Goal: Information Seeking & Learning: Find specific fact

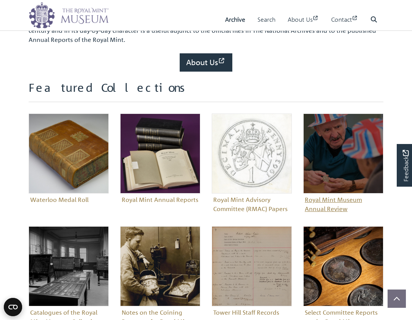
scroll to position [229, 0]
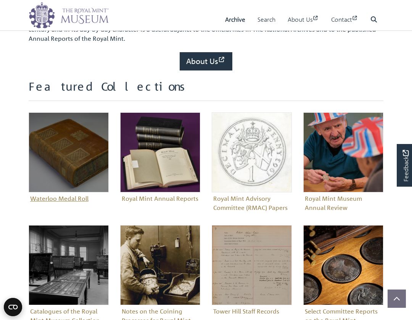
click at [78, 139] on img "Sub-collection" at bounding box center [69, 152] width 80 height 80
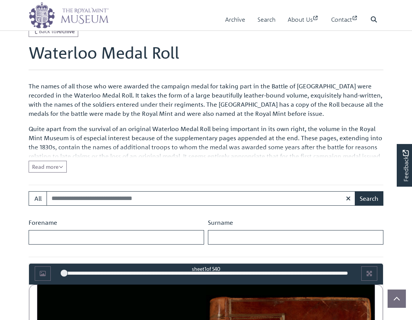
scroll to position [215, 0]
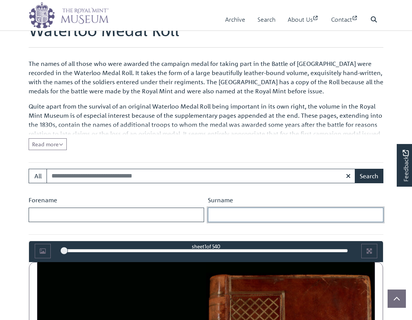
click at [238, 215] on input "Surname" at bounding box center [295, 215] width 175 height 14
type input "******"
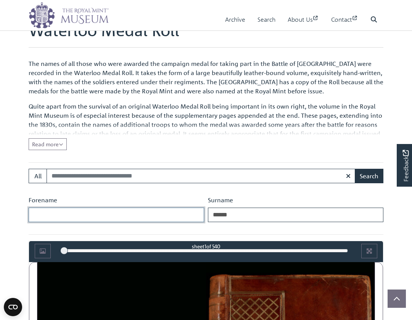
click at [108, 212] on input "Forename" at bounding box center [116, 215] width 175 height 14
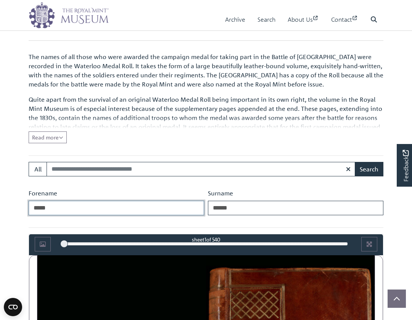
scroll to position [177, 0]
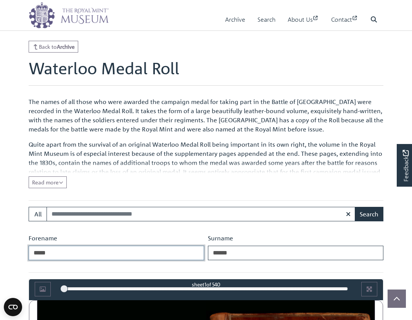
type input "*****"
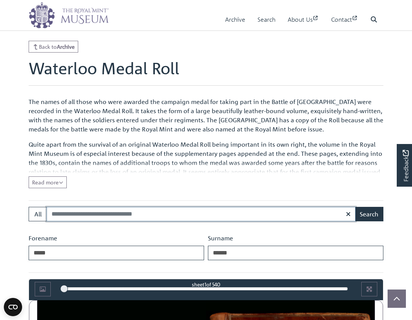
click at [254, 217] on input "Search:" at bounding box center [201, 214] width 309 height 14
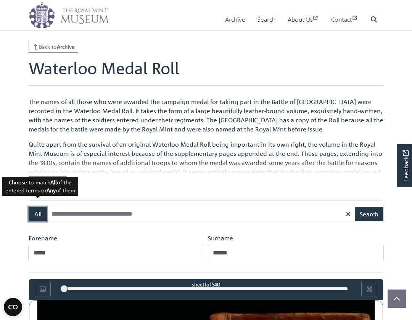
click at [36, 217] on button "All" at bounding box center [38, 214] width 18 height 14
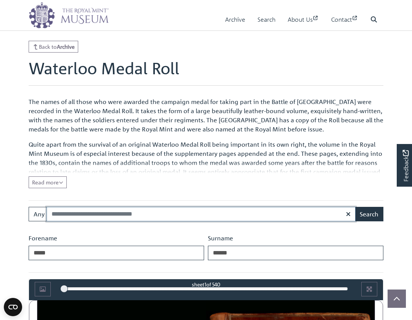
click at [64, 217] on input "Search:" at bounding box center [201, 214] width 309 height 14
click at [385, 212] on div "Search: Any Search" at bounding box center [206, 214] width 366 height 14
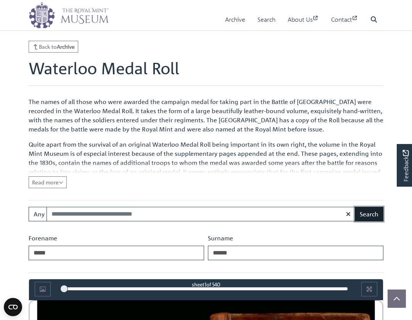
click at [379, 211] on button "Search" at bounding box center [369, 214] width 29 height 14
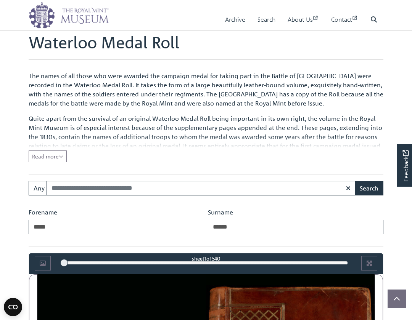
scroll to position [215, 0]
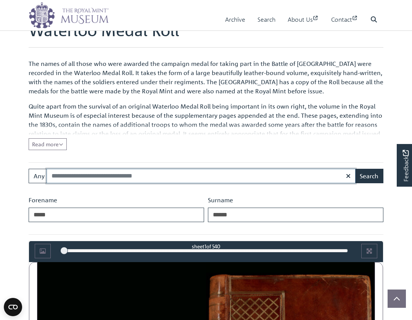
click at [194, 178] on input "Search:" at bounding box center [201, 176] width 309 height 14
type input "**********"
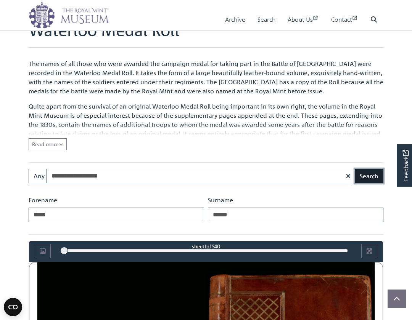
click at [359, 176] on button "Search" at bounding box center [369, 176] width 29 height 14
click at [48, 143] on span "Read more" at bounding box center [47, 144] width 31 height 7
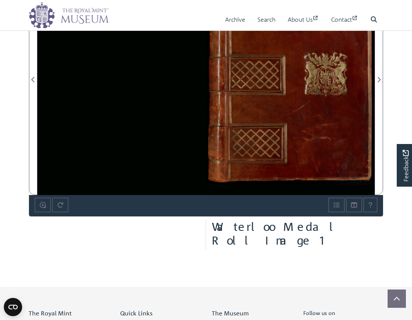
scroll to position [558, 0]
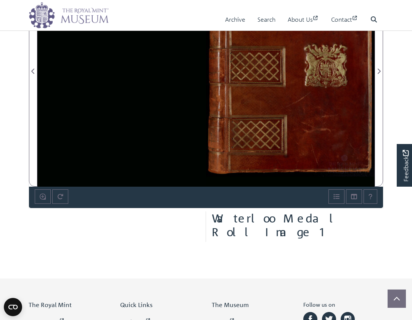
click at [310, 109] on div at bounding box center [290, 67] width 168 height 240
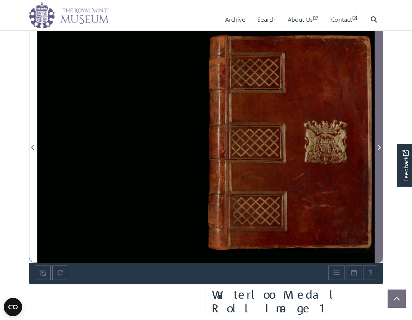
click at [379, 147] on icon "Next Page" at bounding box center [379, 147] width 4 height 6
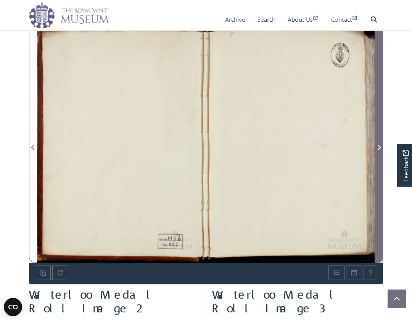
click at [379, 147] on icon "Next Page" at bounding box center [379, 147] width 4 height 6
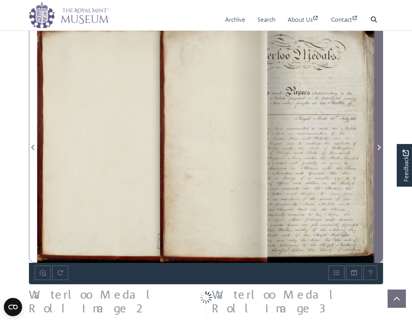
click at [379, 147] on icon "Next Page" at bounding box center [379, 147] width 4 height 6
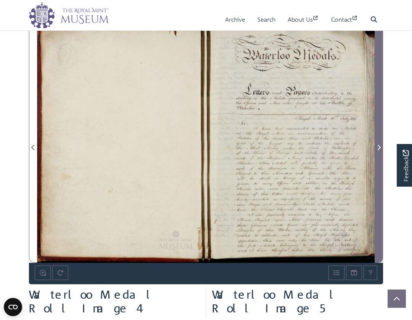
click at [379, 147] on icon "Next Page" at bounding box center [379, 147] width 4 height 6
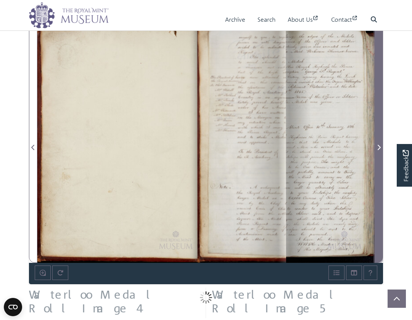
click at [379, 147] on icon "Next Page" at bounding box center [379, 147] width 4 height 6
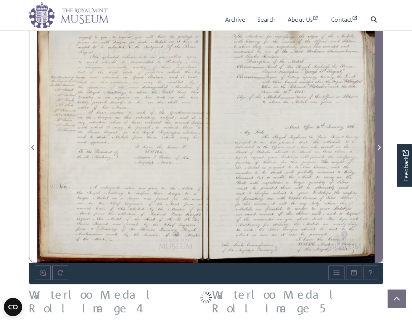
click at [379, 147] on icon "Next Page" at bounding box center [379, 147] width 4 height 6
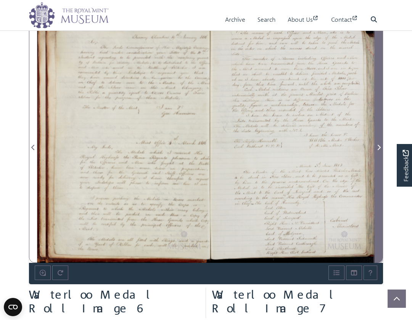
click at [379, 147] on icon "Next Page" at bounding box center [379, 147] width 4 height 6
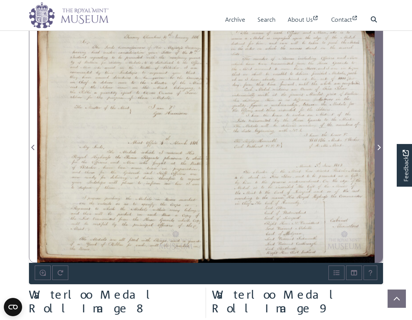
click at [379, 147] on icon "Next Page" at bounding box center [379, 147] width 4 height 6
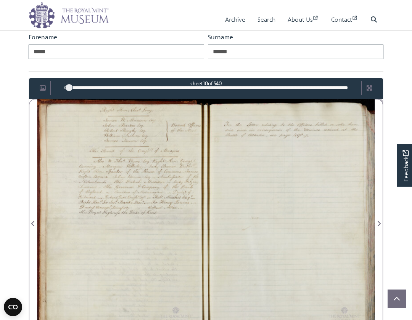
scroll to position [367, 0]
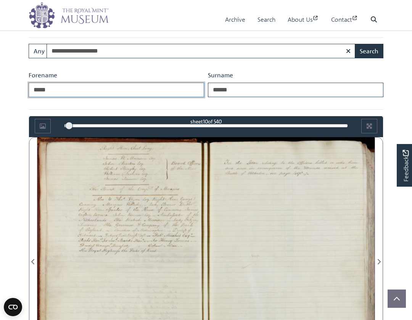
click at [77, 83] on input "*****" at bounding box center [116, 90] width 175 height 14
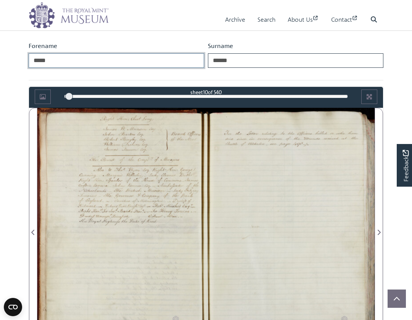
scroll to position [405, 0]
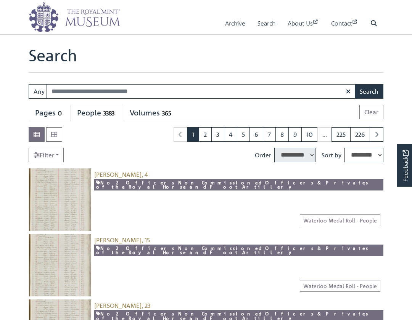
select select "****"
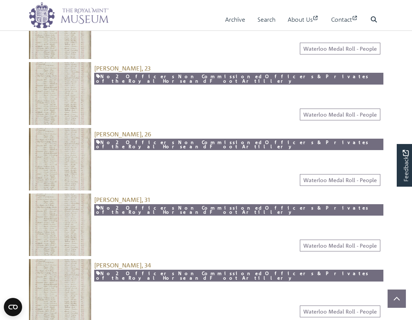
scroll to position [305, 0]
